Goal: Transaction & Acquisition: Purchase product/service

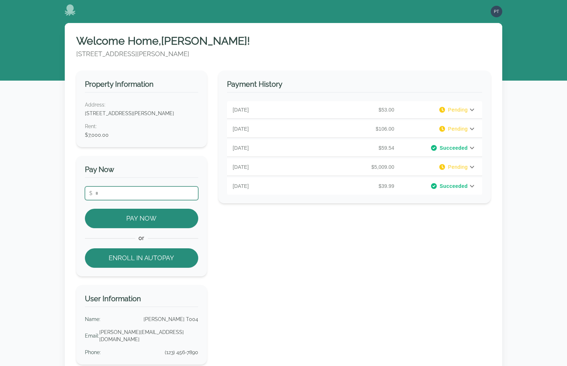
click at [154, 191] on input "number" at bounding box center [141, 193] width 113 height 14
type input "**"
click at [143, 203] on div "$ ** Pay Now or Enroll in Autopay" at bounding box center [141, 226] width 113 height 81
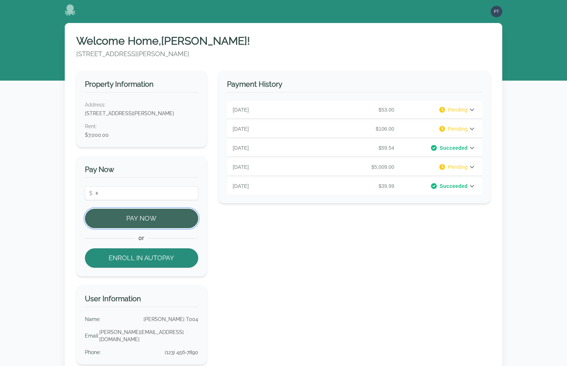
click at [145, 213] on button "Pay Now" at bounding box center [141, 218] width 113 height 19
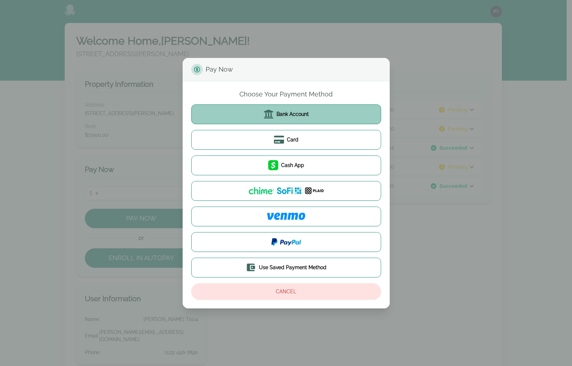
click at [279, 120] on button "Bank Account" at bounding box center [286, 114] width 190 height 20
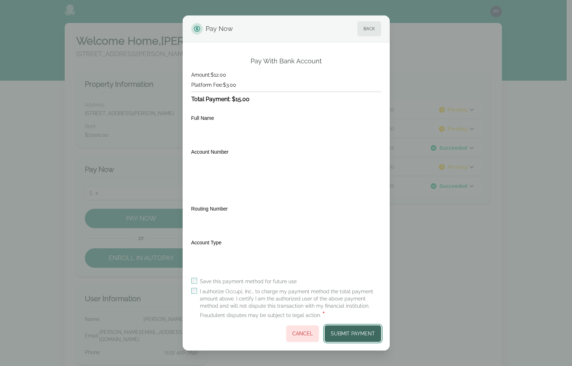
click at [358, 330] on button "Submit Payment" at bounding box center [353, 333] width 56 height 17
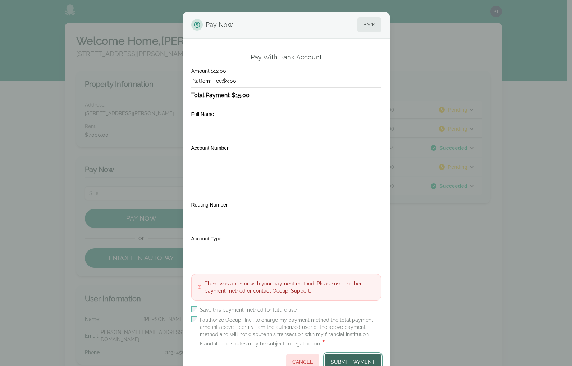
click at [361, 359] on button "Submit Payment" at bounding box center [353, 362] width 56 height 17
click at [349, 359] on button "Submit Payment" at bounding box center [353, 362] width 56 height 17
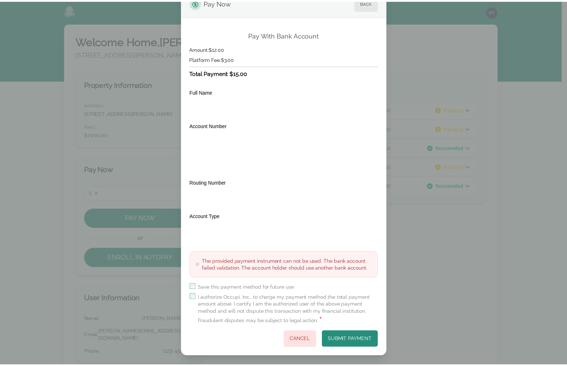
scroll to position [24, 0]
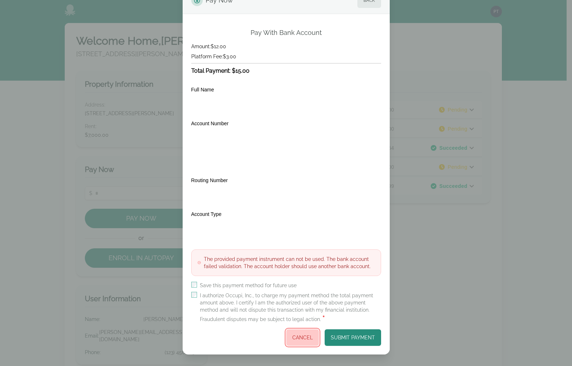
click at [303, 341] on button "Cancel" at bounding box center [302, 337] width 33 height 17
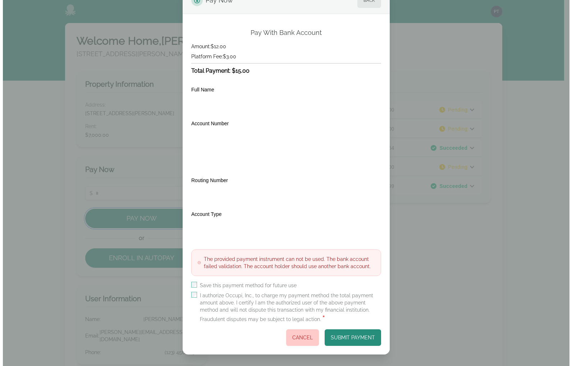
scroll to position [0, 0]
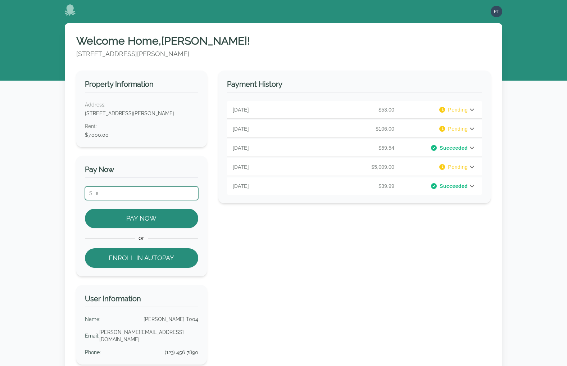
click at [139, 194] on input "number" at bounding box center [141, 193] width 113 height 14
type input "**"
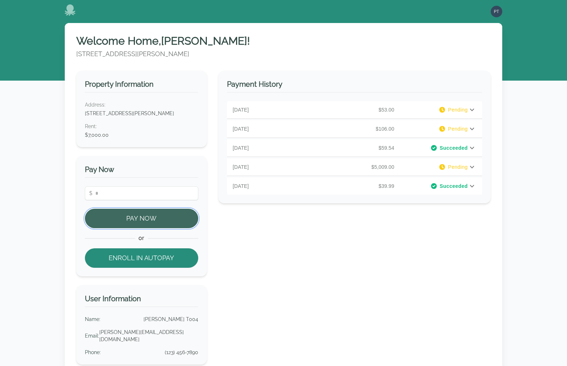
click at [139, 215] on button "Pay Now" at bounding box center [141, 218] width 113 height 19
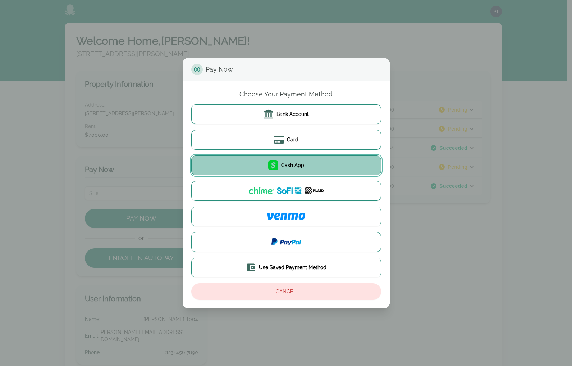
click at [265, 164] on button "Cash App" at bounding box center [286, 165] width 190 height 20
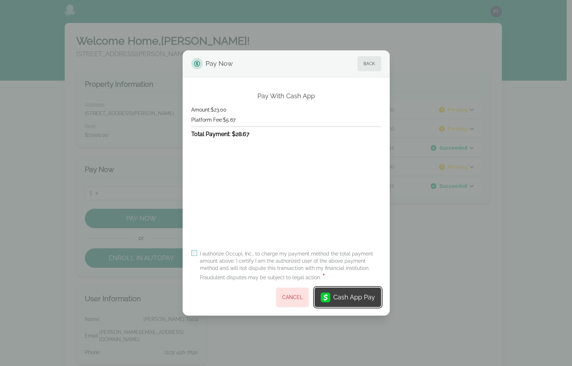
click at [343, 295] on div "Cash App Pay" at bounding box center [355, 297] width 42 height 10
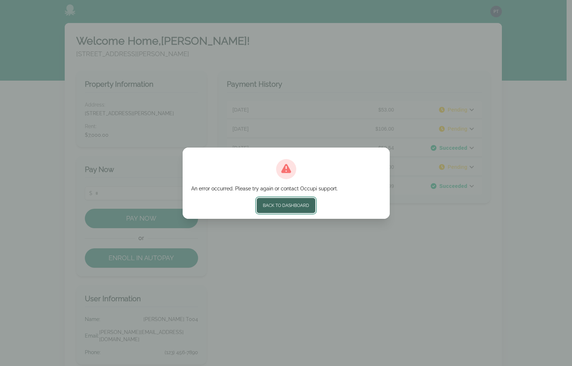
click at [301, 207] on button "Back to Dashboard" at bounding box center [286, 205] width 59 height 15
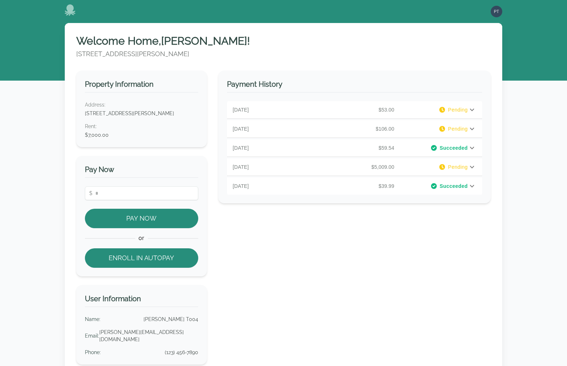
click at [281, 226] on div "Payment History [DATE] $53.00 Pending PAYMENT DETAILS Rent : $50.00 Platform Fe…" at bounding box center [354, 251] width 272 height 361
click at [174, 194] on input "number" at bounding box center [141, 193] width 113 height 14
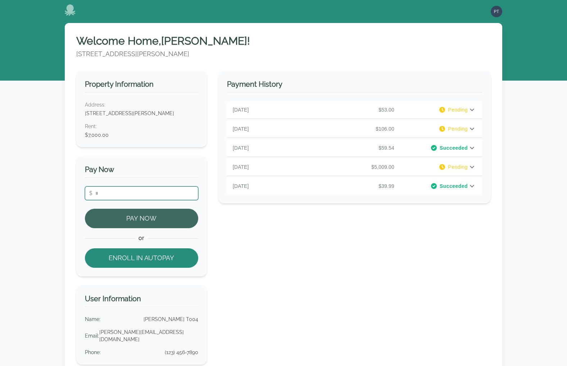
type input "***"
click at [160, 213] on button "Pay Now" at bounding box center [141, 218] width 113 height 19
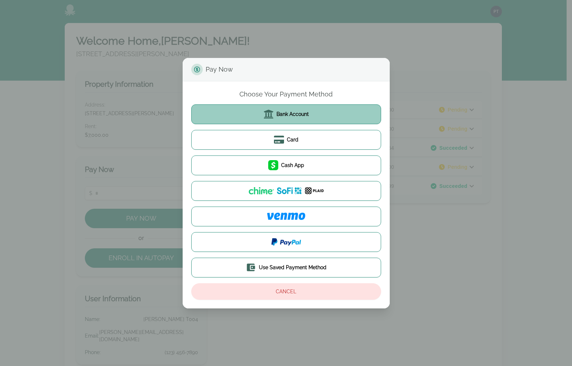
click at [282, 115] on span "Bank Account" at bounding box center [293, 113] width 32 height 7
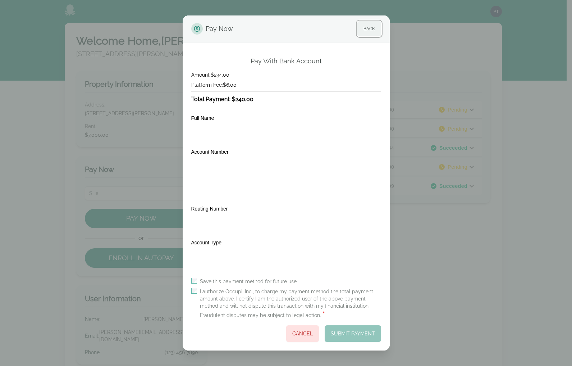
click at [365, 31] on button "Back" at bounding box center [370, 28] width 24 height 15
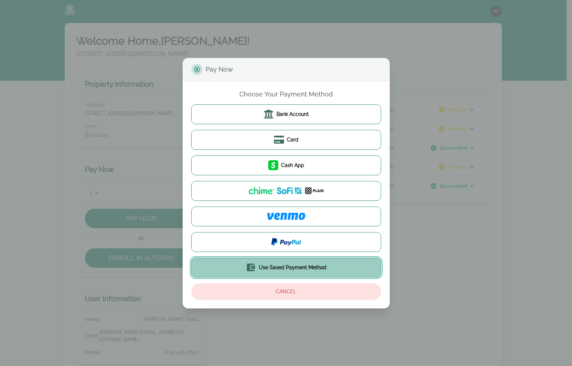
click at [336, 271] on button "Use Saved Payment Method" at bounding box center [286, 268] width 190 height 20
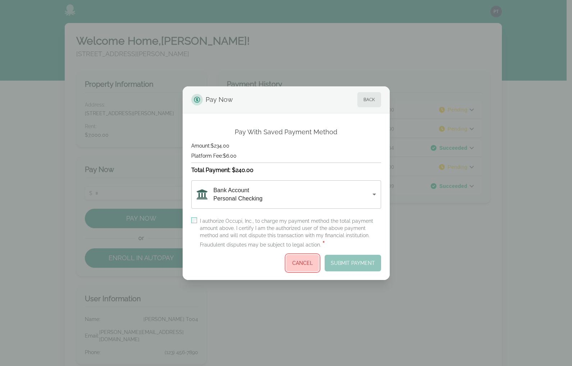
click at [308, 264] on button "Cancel" at bounding box center [302, 263] width 33 height 17
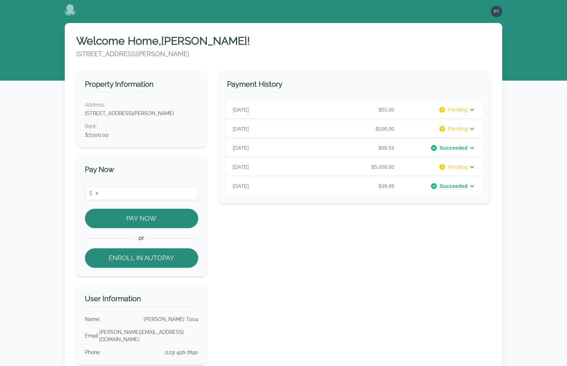
click at [286, 242] on div "Payment History August 20, 2025 $53.00 Pending PAYMENT DETAILS Rent : $50.00 Pl…" at bounding box center [354, 251] width 272 height 361
click at [515, 41] on div "Welcome Home, Paul ! 1681 Richardson Road, Merritt Island, FL 32952 Property In…" at bounding box center [283, 241] width 567 height 437
